Goal: Transaction & Acquisition: Purchase product/service

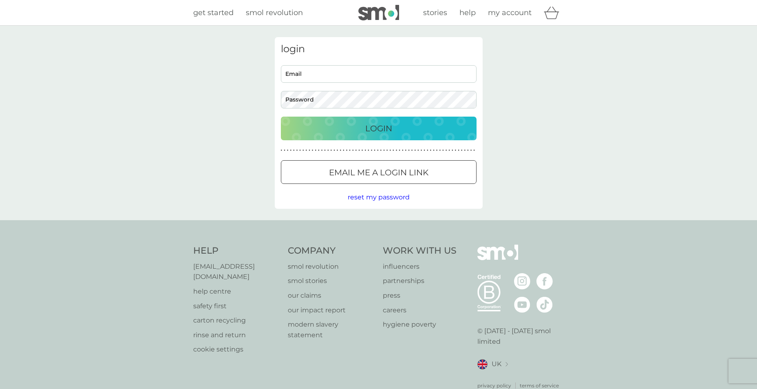
type input "[EMAIL_ADDRESS][DOMAIN_NAME]"
click at [365, 127] on p "Login" at bounding box center [378, 128] width 27 height 13
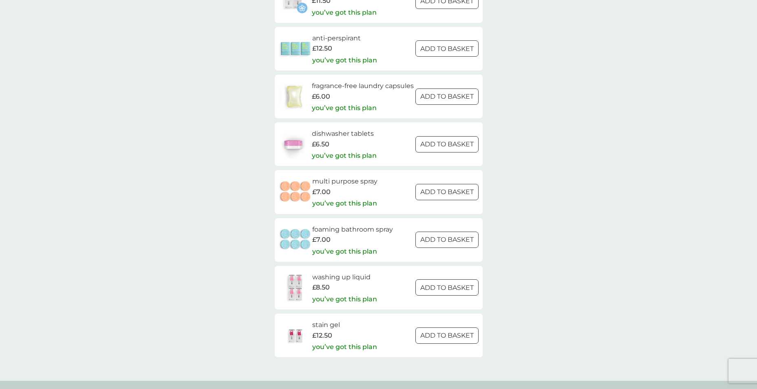
scroll to position [1059, 0]
